Goal: Task Accomplishment & Management: Complete application form

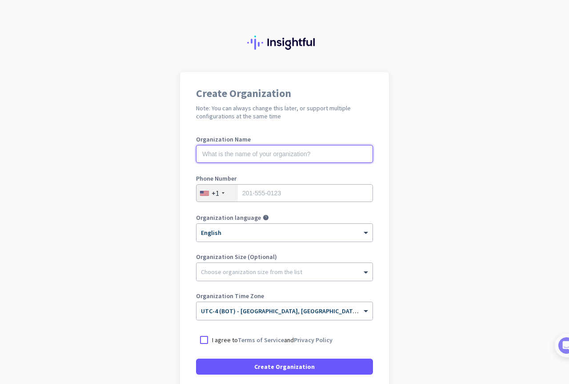
click at [297, 152] on input "text" at bounding box center [284, 154] width 177 height 18
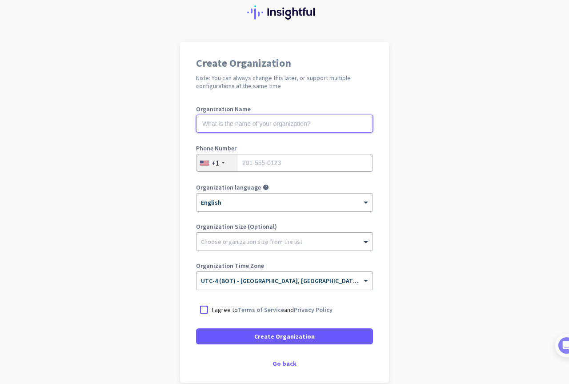
scroll to position [73, 0]
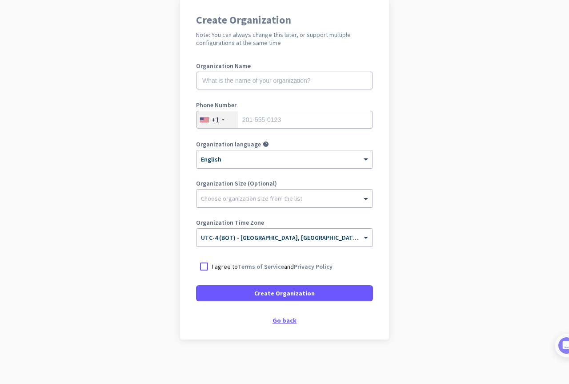
click at [281, 322] on div "Go back" at bounding box center [284, 320] width 177 height 6
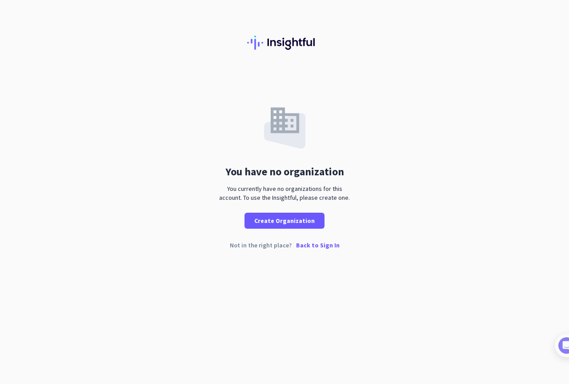
click at [315, 250] on div "Not in the right place? Back to Sign In" at bounding box center [284, 252] width 569 height 20
click at [321, 248] on p "Back to Sign In" at bounding box center [318, 245] width 44 height 6
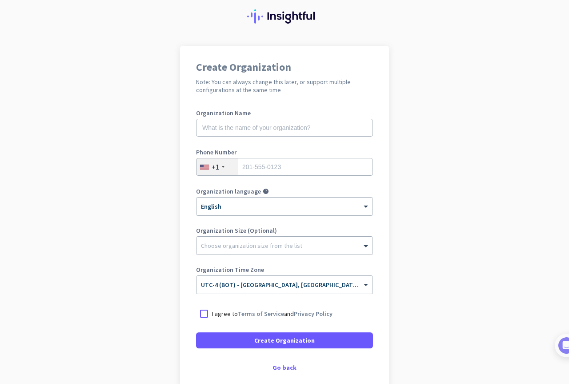
scroll to position [73, 0]
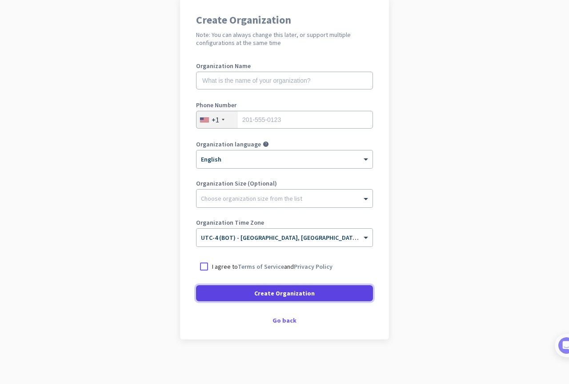
click at [240, 293] on span at bounding box center [284, 292] width 177 height 21
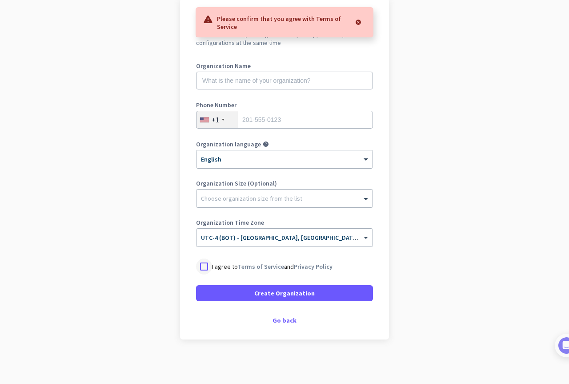
click at [199, 261] on div at bounding box center [204, 266] width 16 height 16
click at [235, 88] on input "text" at bounding box center [284, 81] width 177 height 18
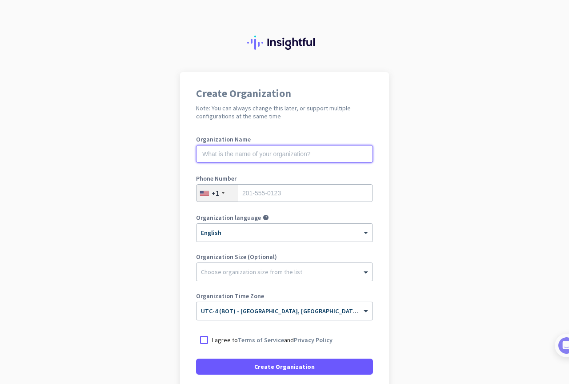
click at [268, 152] on input "text" at bounding box center [284, 154] width 177 height 18
type input "ccd"
click at [275, 309] on input "text" at bounding box center [275, 307] width 149 height 7
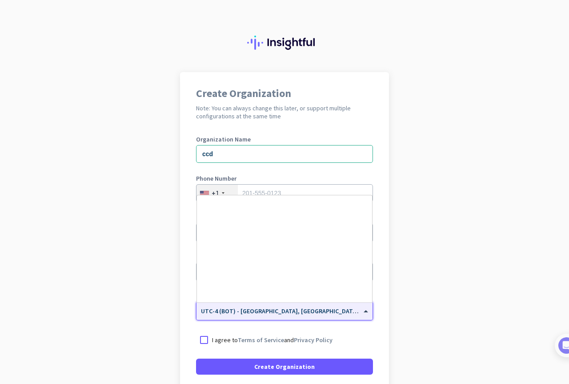
scroll to position [968, 0]
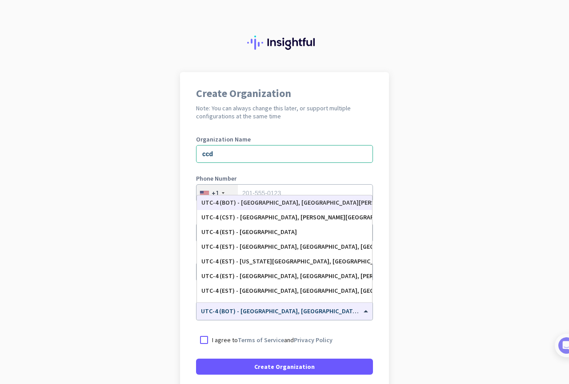
click at [456, 324] on app-onboarding-organization "Create Organization Note: You can always change this later, or support multiple…" at bounding box center [284, 264] width 569 height 385
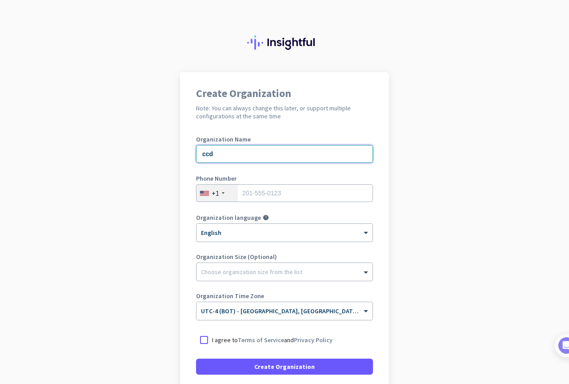
click at [249, 159] on input "ccd" at bounding box center [284, 154] width 177 height 18
drag, startPoint x: 188, startPoint y: 154, endPoint x: 156, endPoint y: 144, distance: 33.3
click at [157, 145] on app-onboarding-organization "Create Organization Note: You can always change this later, or support multiple…" at bounding box center [284, 264] width 569 height 385
